Goal: Task Accomplishment & Management: Use online tool/utility

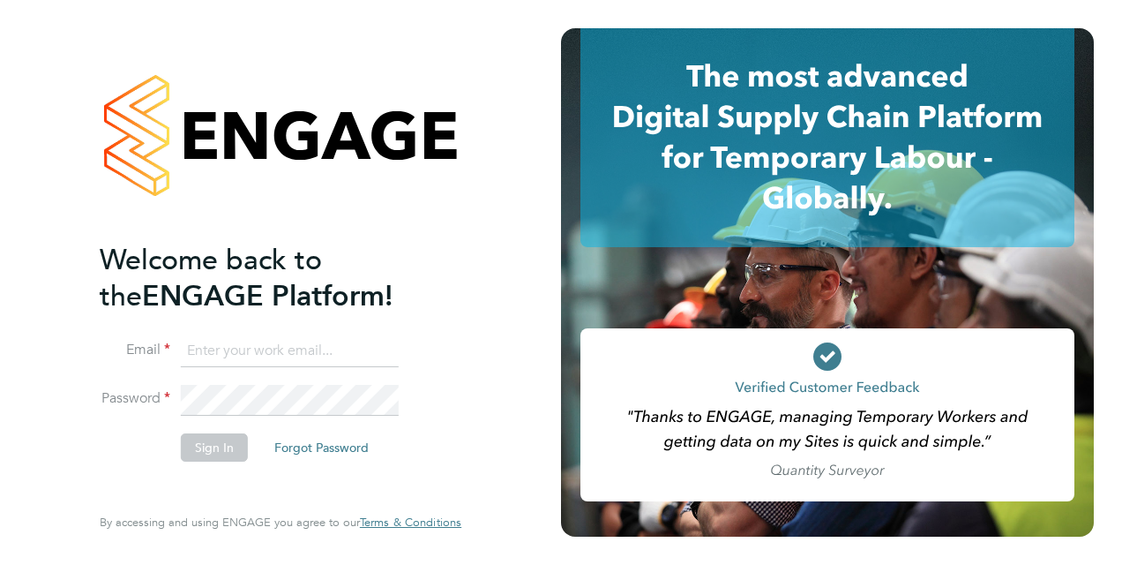
type input "adam.large@vistry.co.uk"
click at [204, 454] on button "Sign In" at bounding box center [214, 447] width 67 height 28
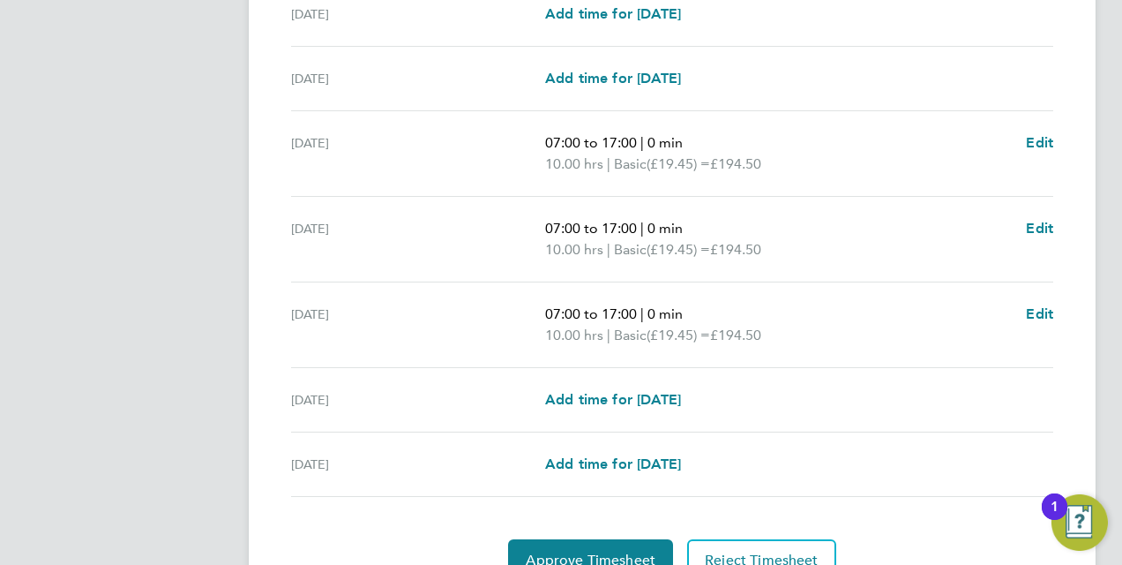
scroll to position [604, 0]
click at [580, 551] on span "Approve Timesheet" at bounding box center [591, 560] width 130 height 18
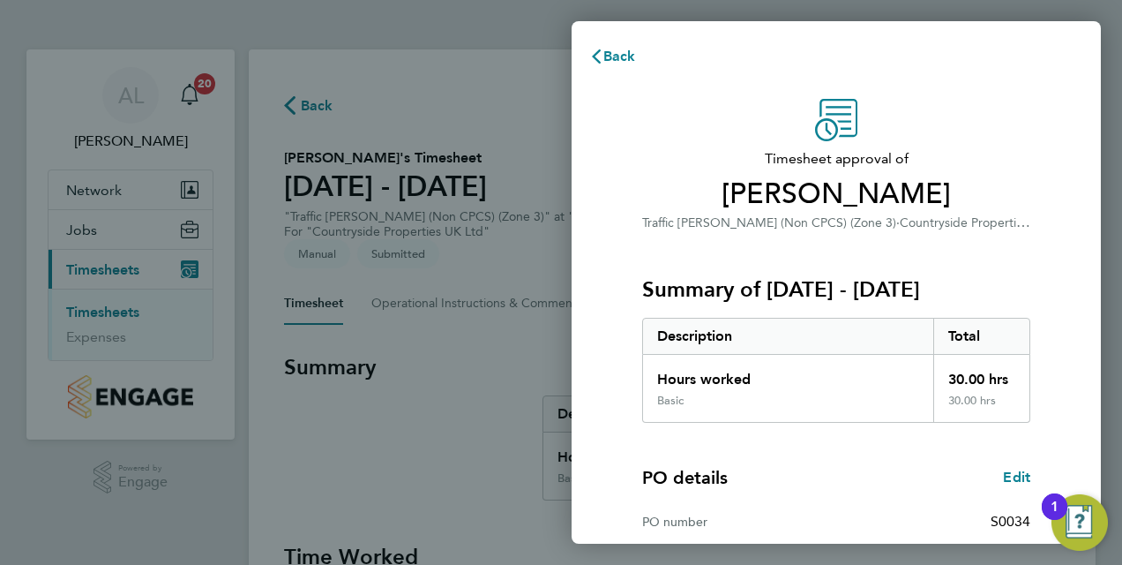
scroll to position [279, 0]
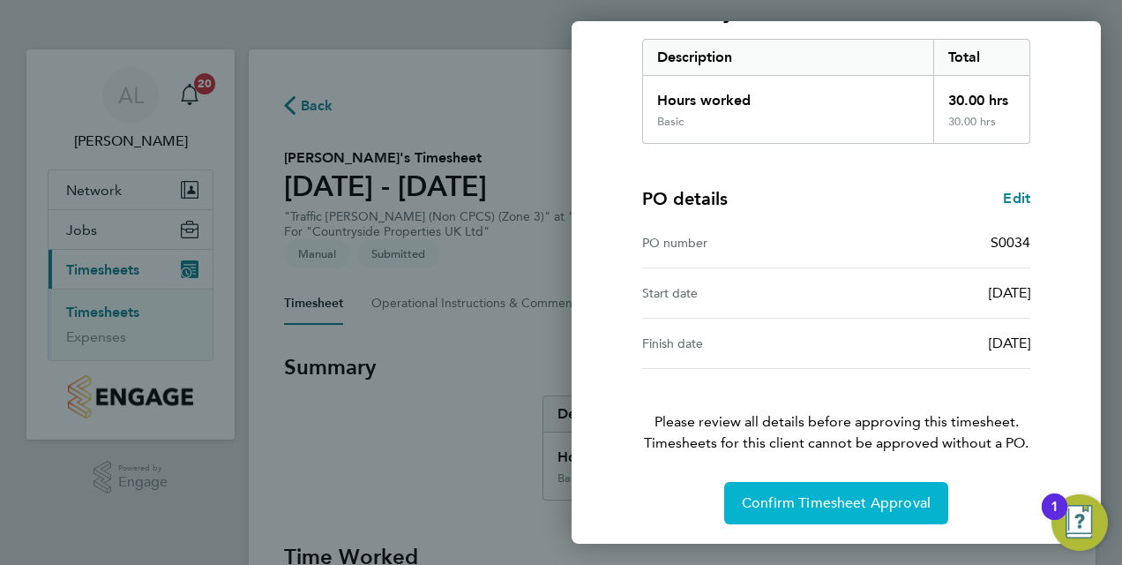
click at [821, 497] on span "Confirm Timesheet Approval" at bounding box center [836, 503] width 189 height 18
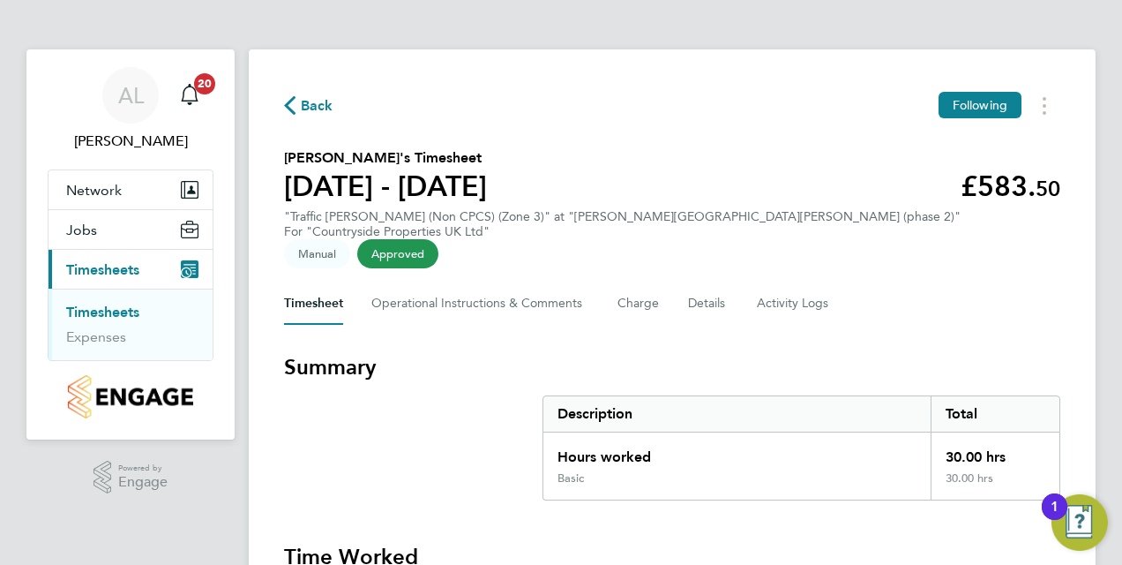
click at [101, 312] on link "Timesheets" at bounding box center [102, 312] width 73 height 17
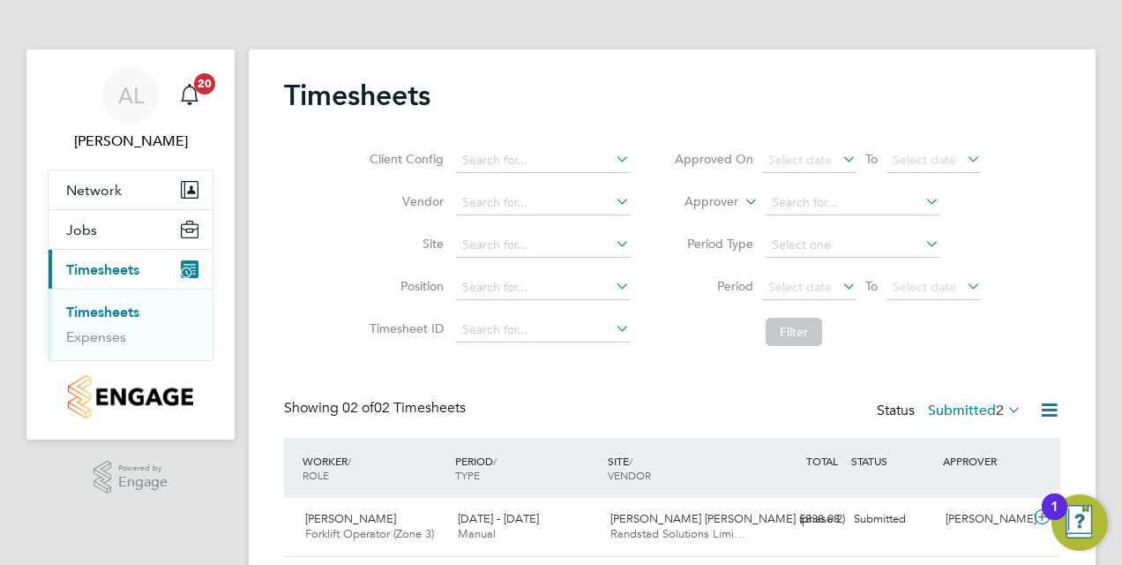
scroll to position [113, 0]
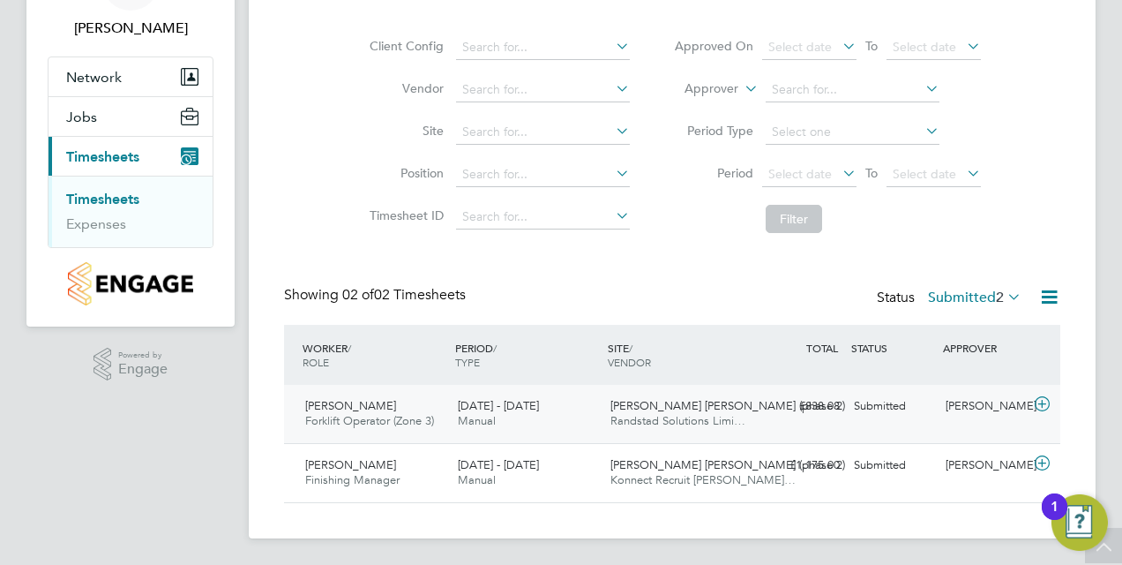
click at [378, 409] on span "Micheal Woolsey" at bounding box center [350, 405] width 91 height 15
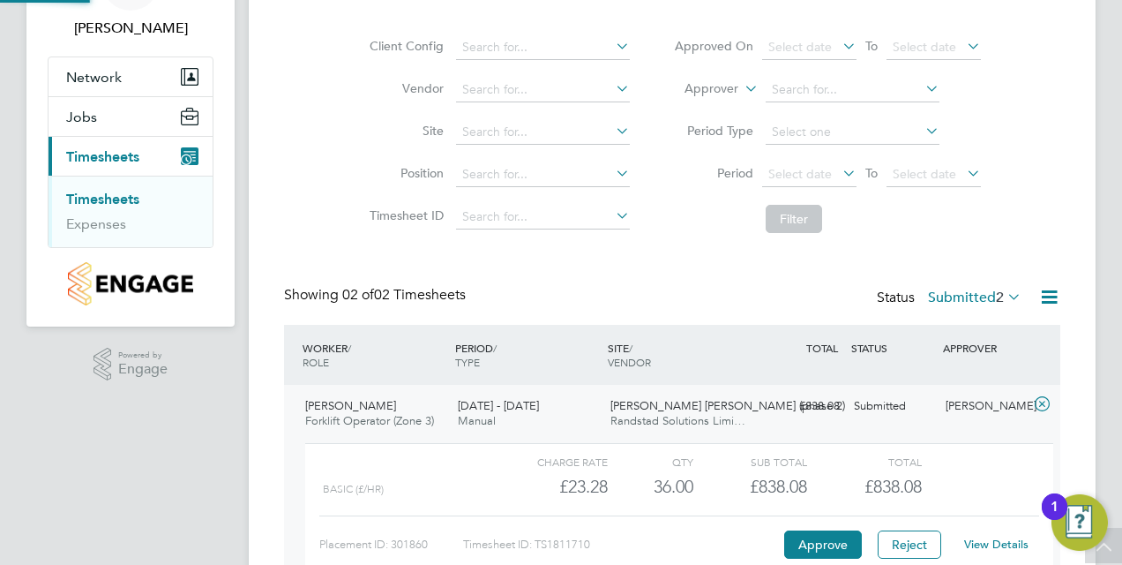
scroll to position [30, 172]
click at [814, 540] on button "Approve" at bounding box center [823, 544] width 78 height 28
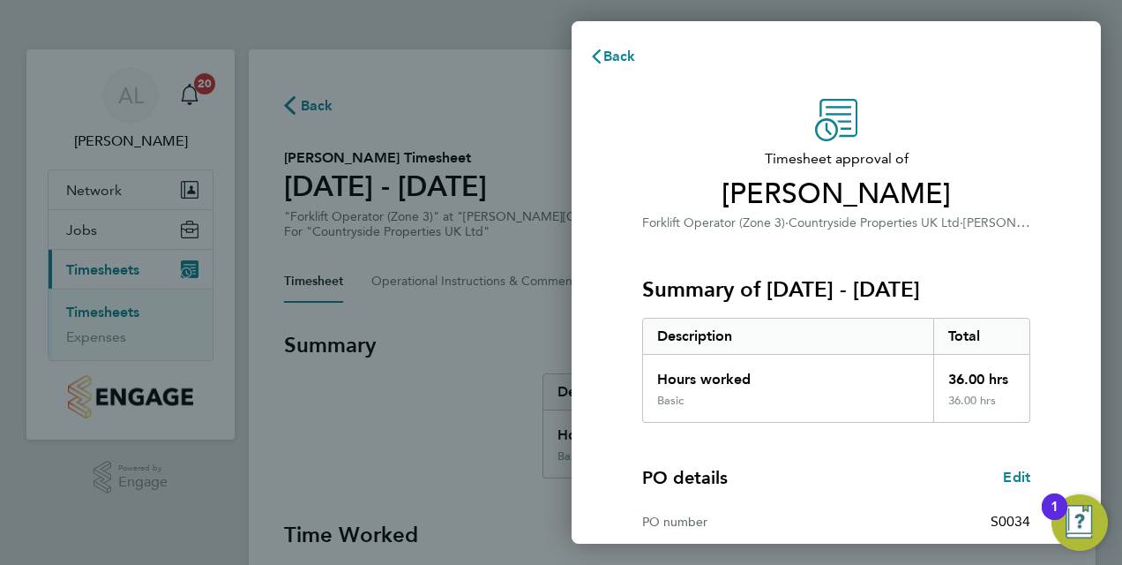
scroll to position [279, 0]
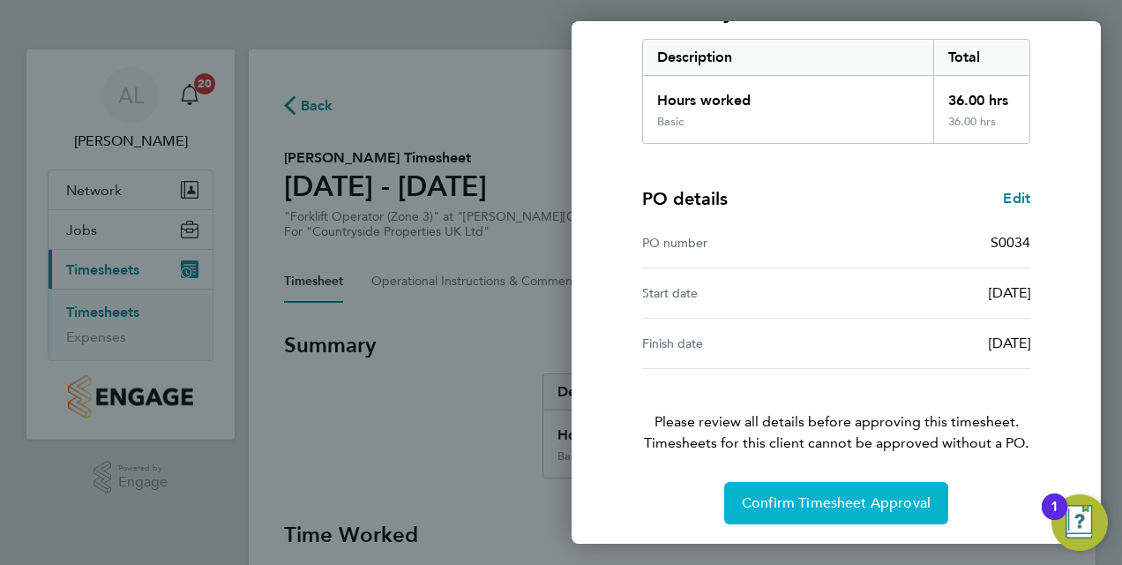
click at [810, 487] on button "Confirm Timesheet Approval" at bounding box center [836, 503] width 224 height 42
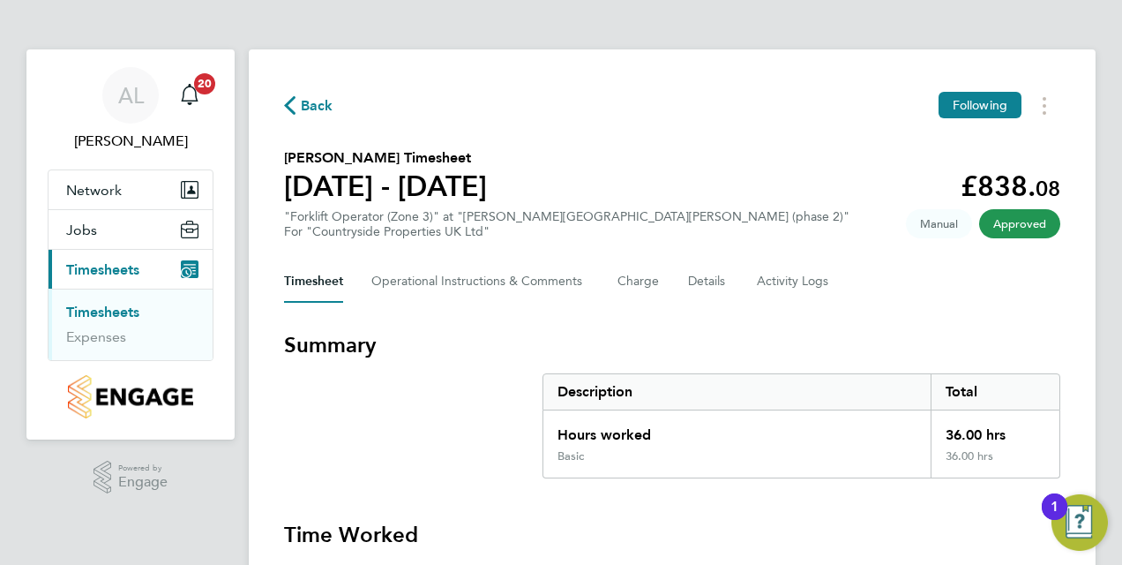
click at [126, 307] on link "Timesheets" at bounding box center [102, 312] width 73 height 17
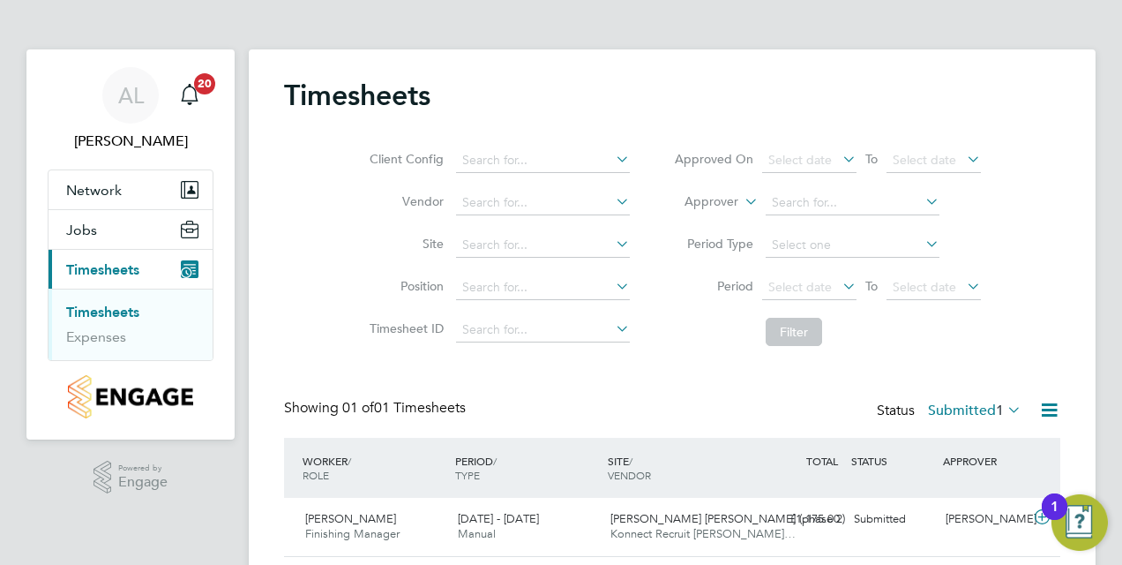
scroll to position [55, 0]
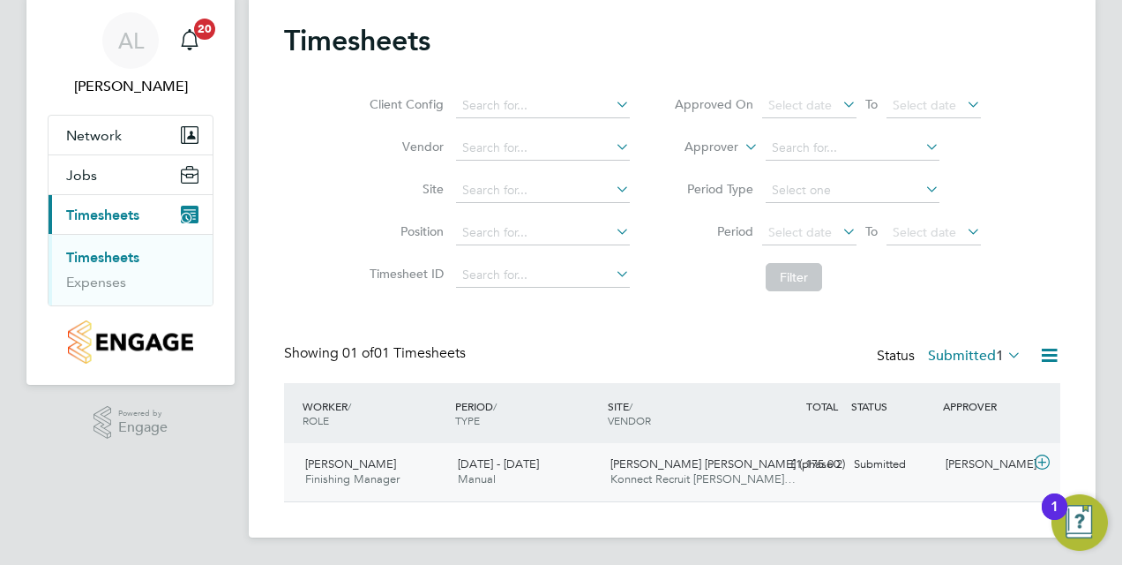
click at [342, 455] on div "David Scicluna Finishing Manager 25 - 31 Aug 2025" at bounding box center [374, 472] width 153 height 44
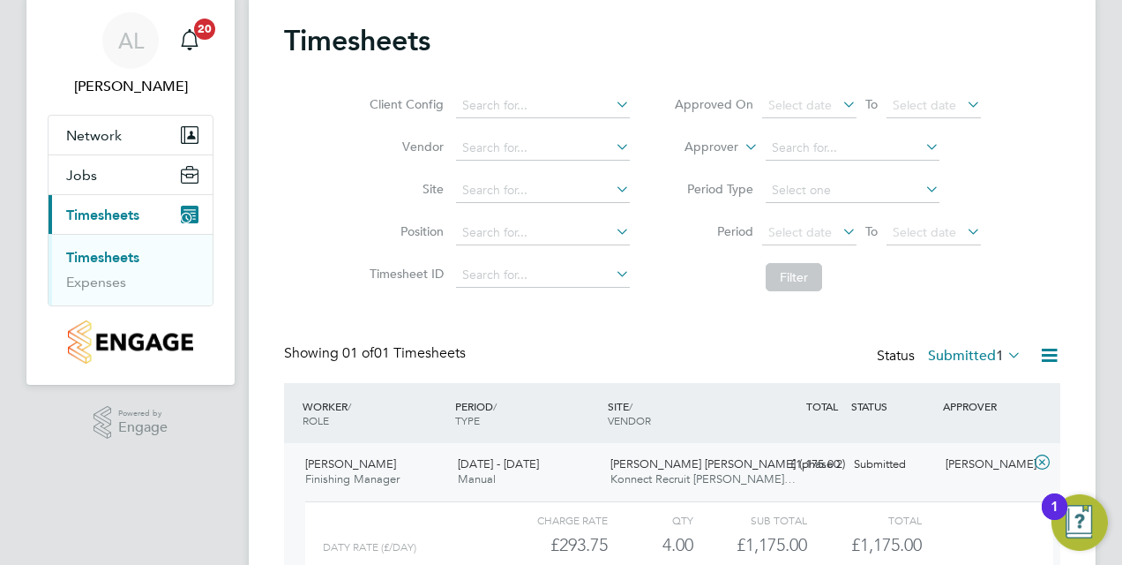
scroll to position [216, 0]
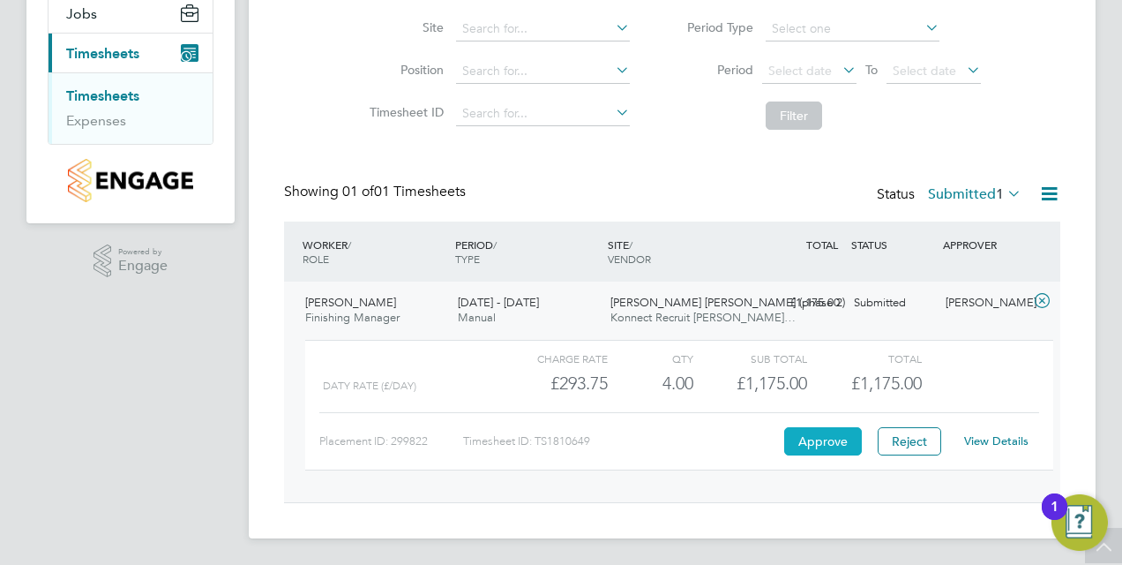
click at [808, 443] on button "Approve" at bounding box center [823, 441] width 78 height 28
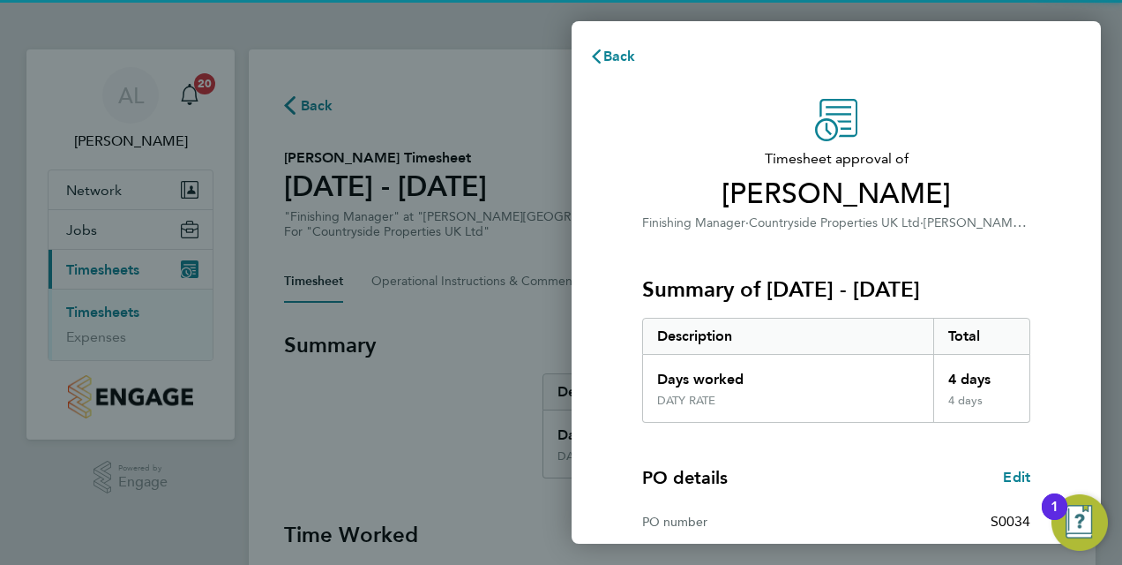
scroll to position [279, 0]
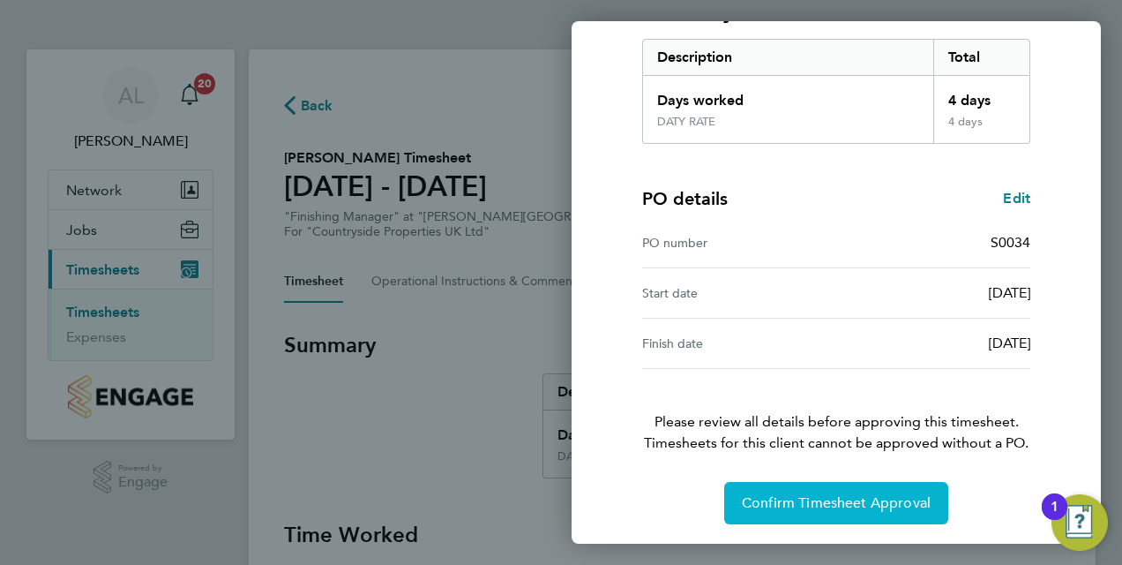
click at [805, 501] on span "Confirm Timesheet Approval" at bounding box center [836, 503] width 189 height 18
